Goal: Information Seeking & Learning: Learn about a topic

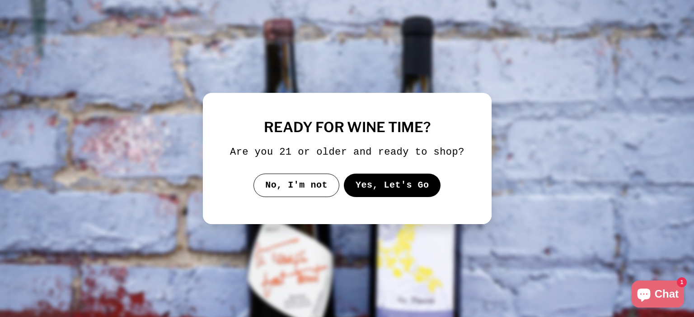
click at [387, 189] on button "Yes, Let's Go" at bounding box center [391, 185] width 97 height 23
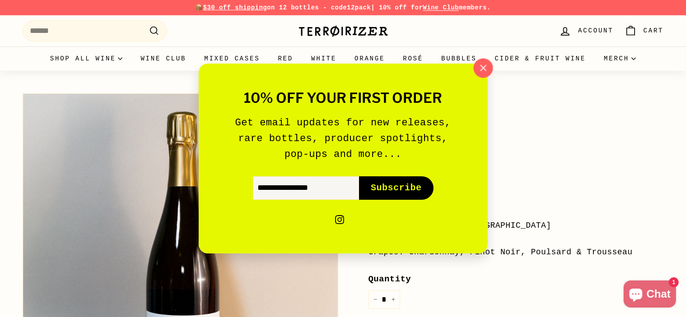
click at [480, 71] on icon "button" at bounding box center [483, 68] width 14 height 14
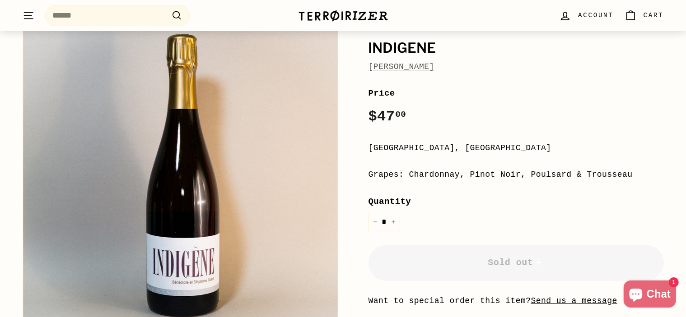
scroll to position [90, 0]
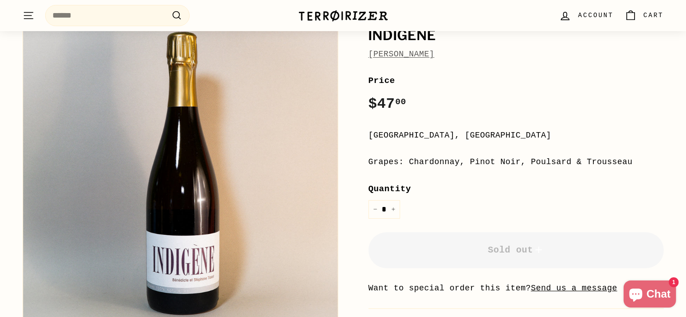
drag, startPoint x: 369, startPoint y: 102, endPoint x: 621, endPoint y: 165, distance: 259.9
click at [621, 165] on div "**********" at bounding box center [515, 218] width 295 height 288
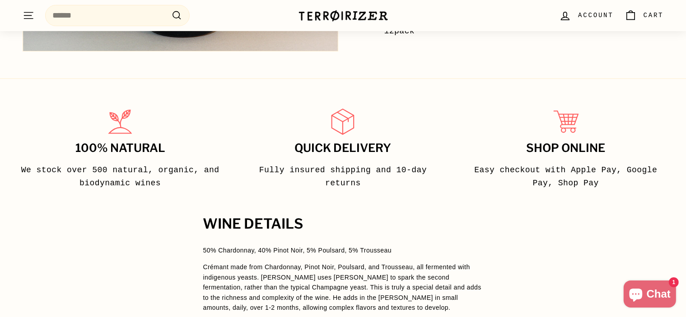
scroll to position [452, 0]
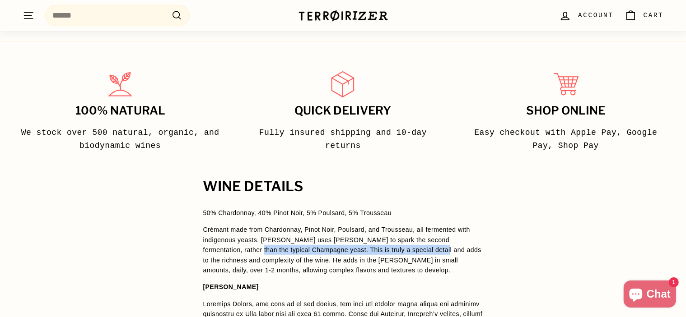
drag, startPoint x: 200, startPoint y: 245, endPoint x: 385, endPoint y: 252, distance: 185.7
click at [314, 252] on span "Crémant made from Chardonnay, Pinot Noir, Poulsard, and Trousseau, all fermente…" at bounding box center [342, 250] width 278 height 48
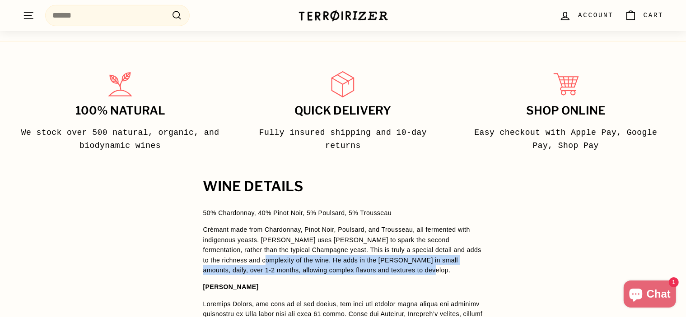
drag, startPoint x: 226, startPoint y: 261, endPoint x: 489, endPoint y: 273, distance: 263.9
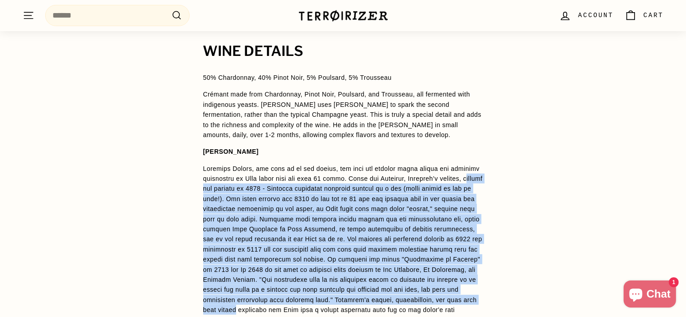
drag, startPoint x: 205, startPoint y: 189, endPoint x: 488, endPoint y: 297, distance: 302.0
click at [488, 297] on div "WINE DETAILS 50% Chardonnay, 40% Pinot Noir, 5% Poulsard, 5% Trousseau Crémant …" at bounding box center [343, 270] width 316 height 452
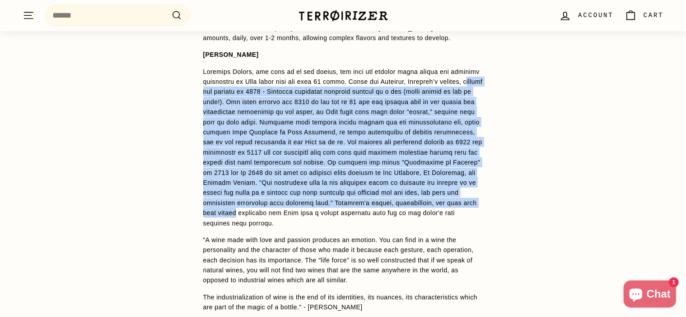
scroll to position [768, 0]
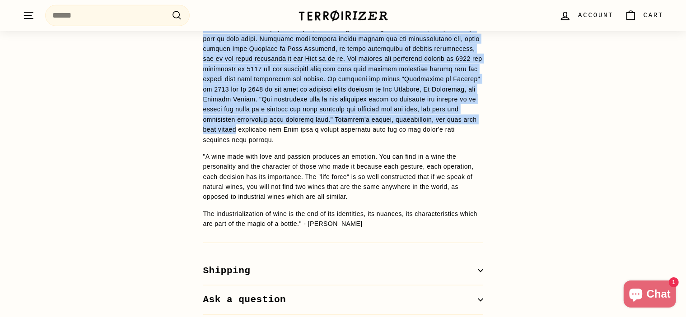
drag, startPoint x: 368, startPoint y: 223, endPoint x: 199, endPoint y: 154, distance: 182.1
click at [199, 154] on div "WINE DETAILS 50% Chardonnay, 40% Pinot Noir, 5% Poulsard, 5% Trousseau Crémant …" at bounding box center [343, 89] width 316 height 452
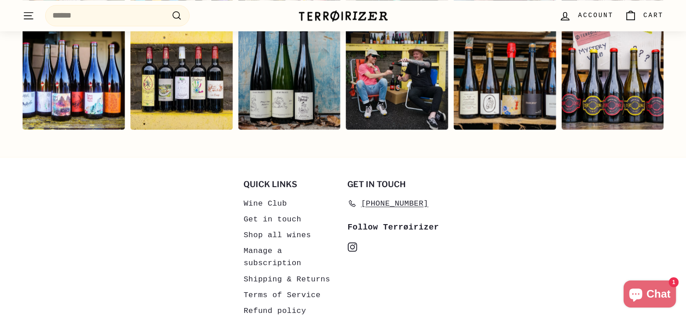
scroll to position [1896, 0]
